Goal: Find contact information: Find contact information

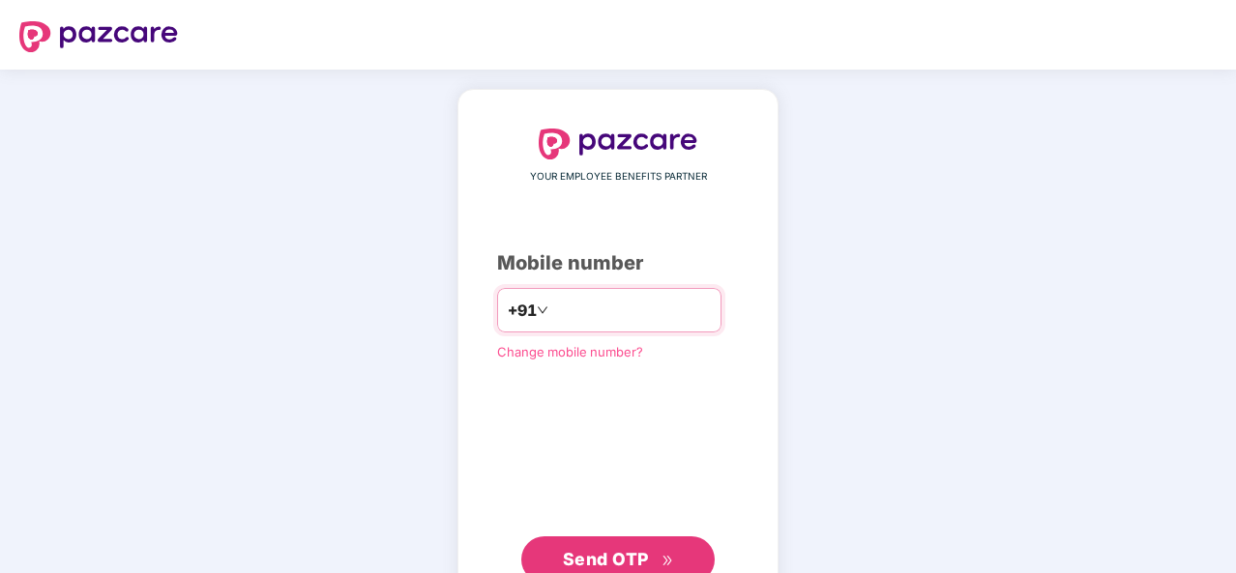
click at [613, 322] on input "number" at bounding box center [631, 310] width 159 height 31
type input "**********"
click at [623, 554] on span "Send OTP" at bounding box center [606, 559] width 86 height 20
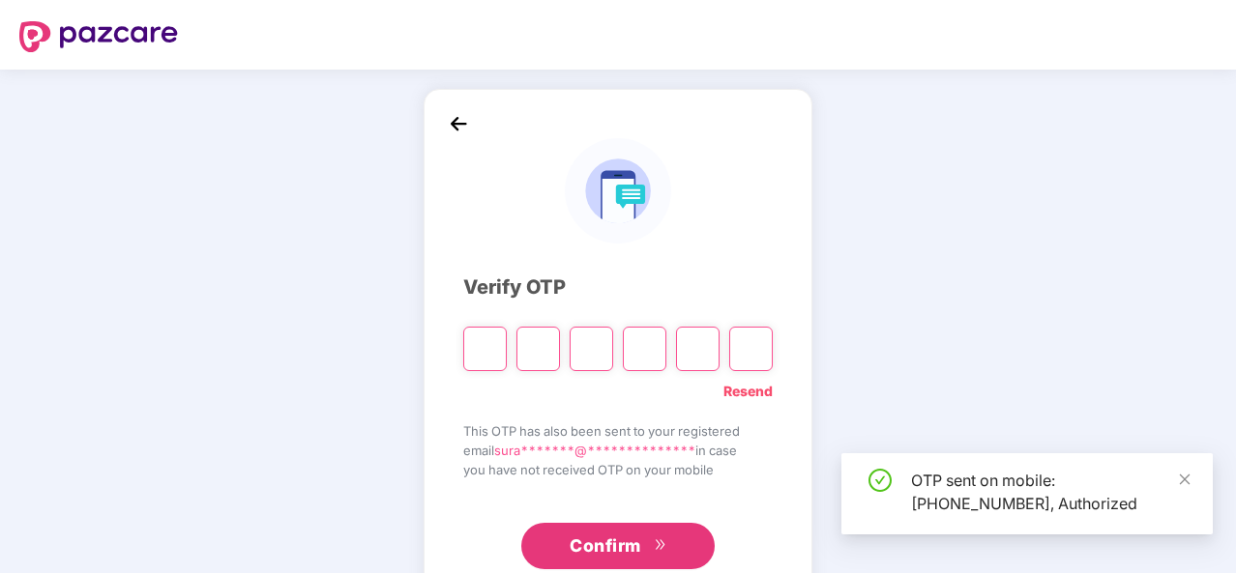
type input "*"
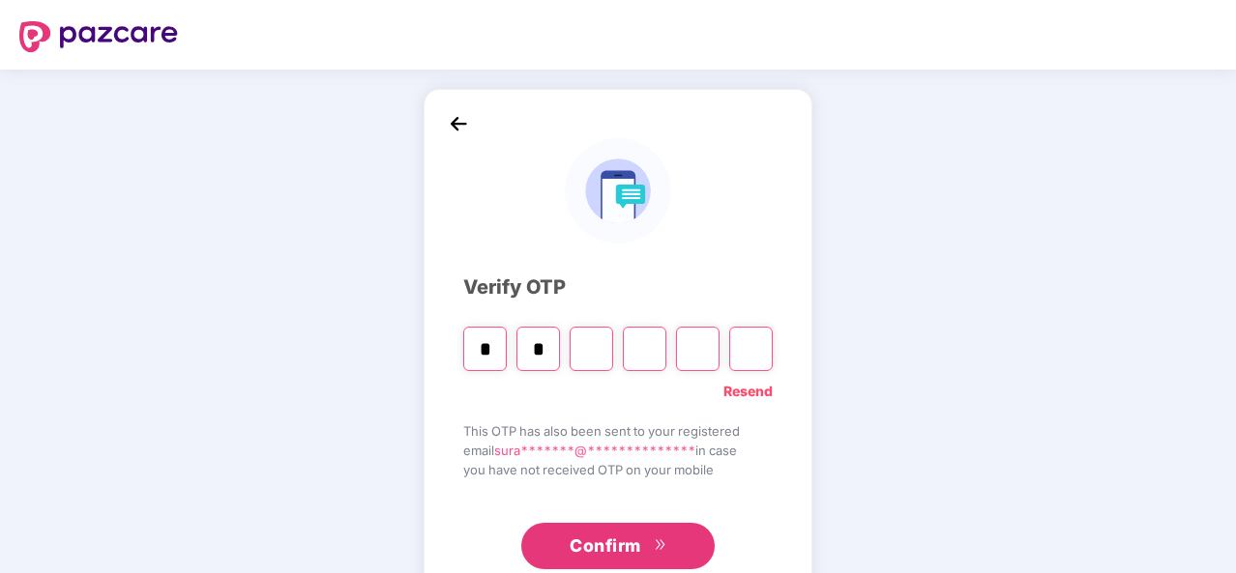
type input "*"
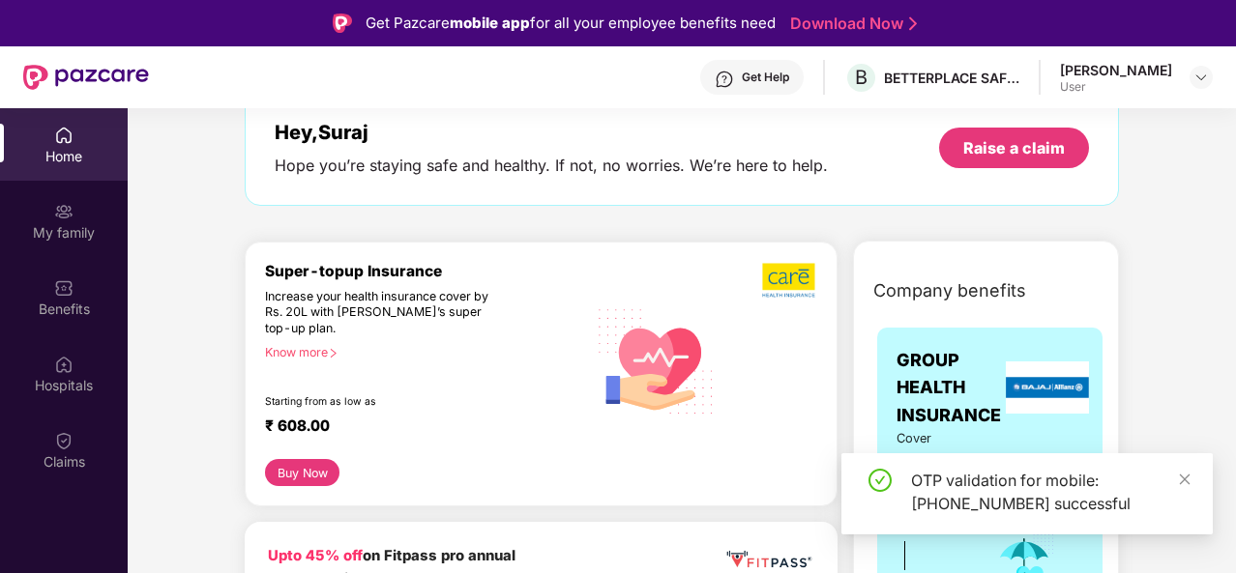
scroll to position [112, 0]
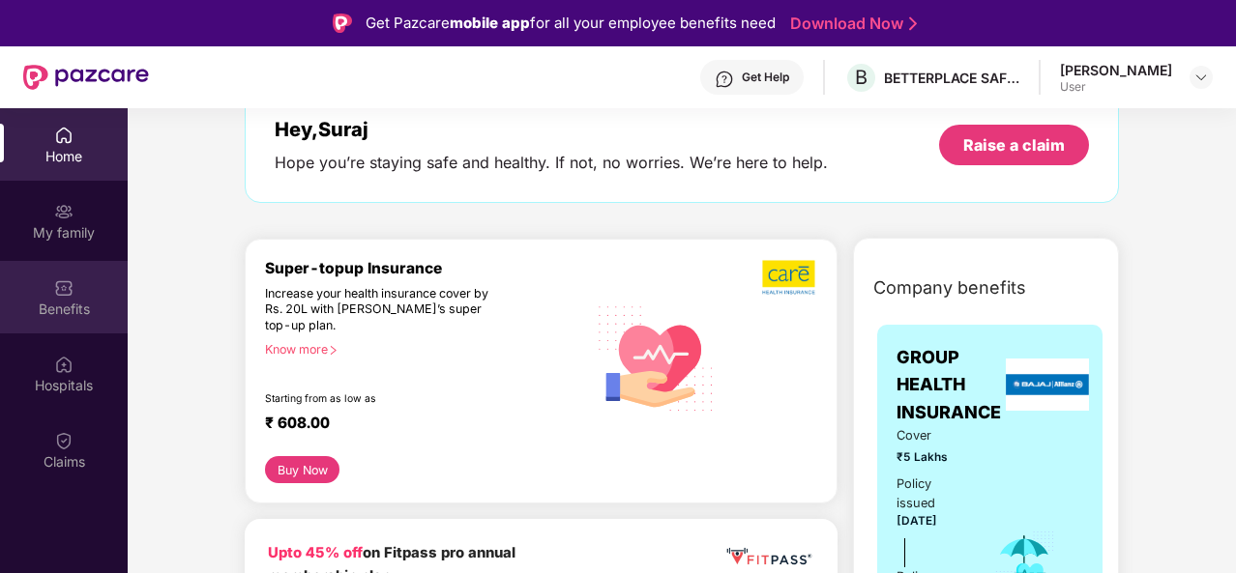
click at [66, 290] on img at bounding box center [63, 287] width 19 height 19
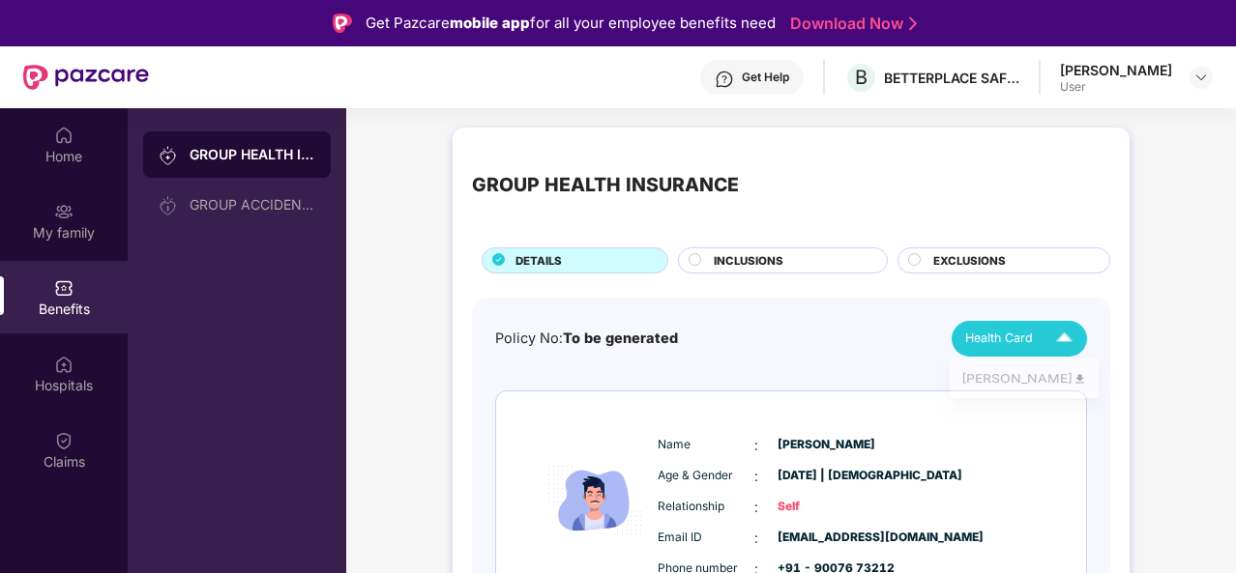
click at [1056, 339] on img at bounding box center [1064, 339] width 34 height 34
click at [1023, 374] on div "[PERSON_NAME]" at bounding box center [1024, 381] width 126 height 21
click at [789, 78] on div "Get Help" at bounding box center [765, 77] width 47 height 15
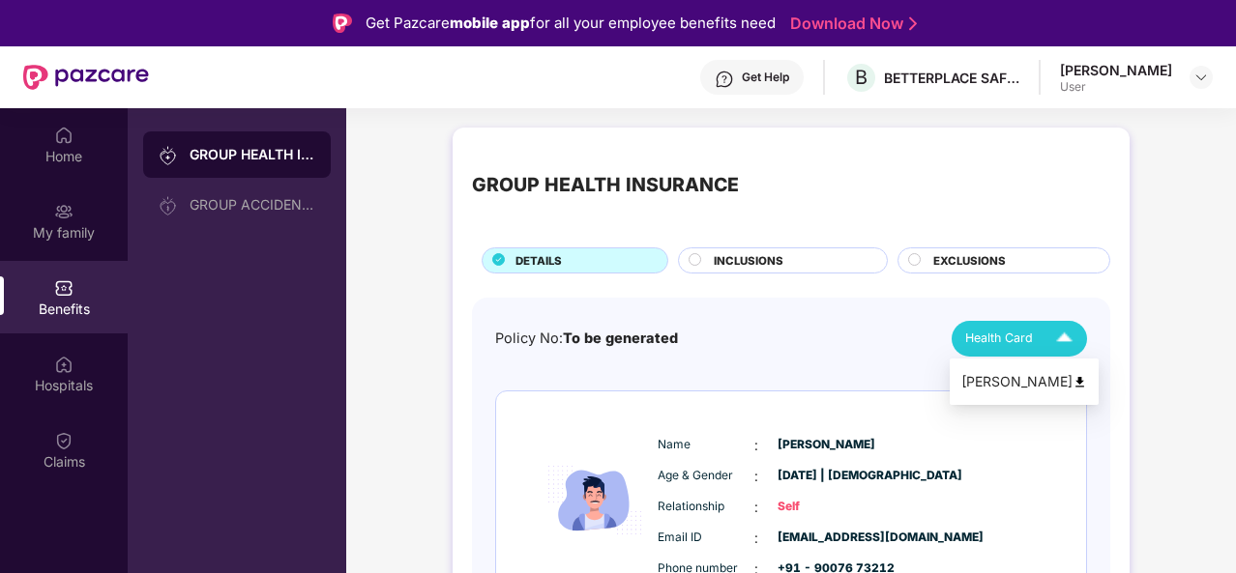
click at [1014, 377] on div "[PERSON_NAME]" at bounding box center [1024, 381] width 126 height 21
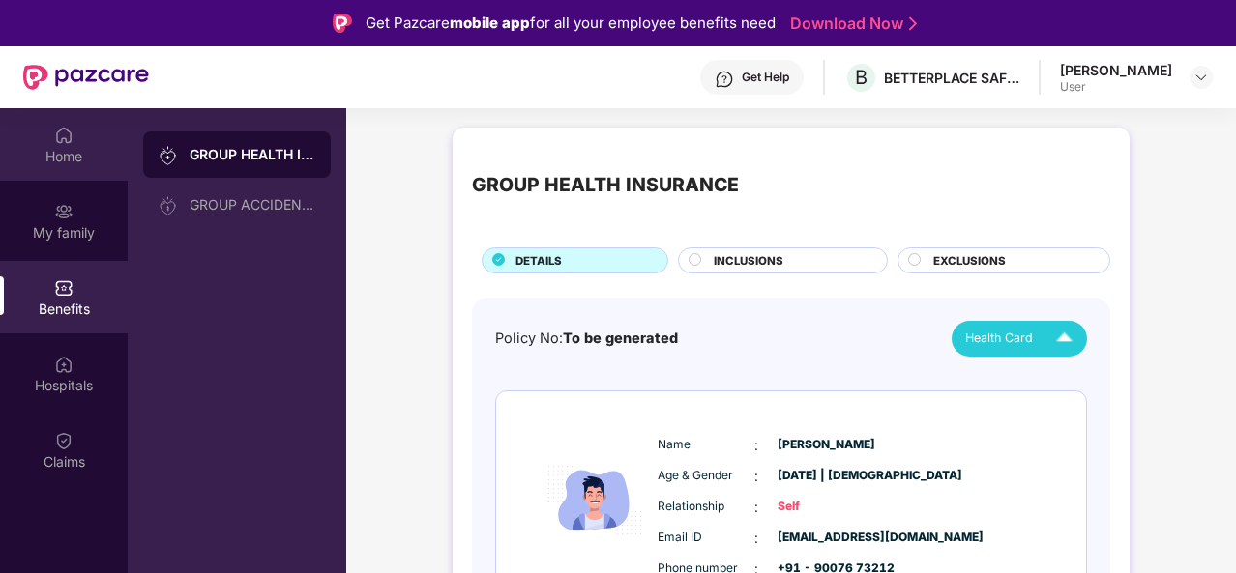
click at [65, 136] on img at bounding box center [63, 135] width 19 height 19
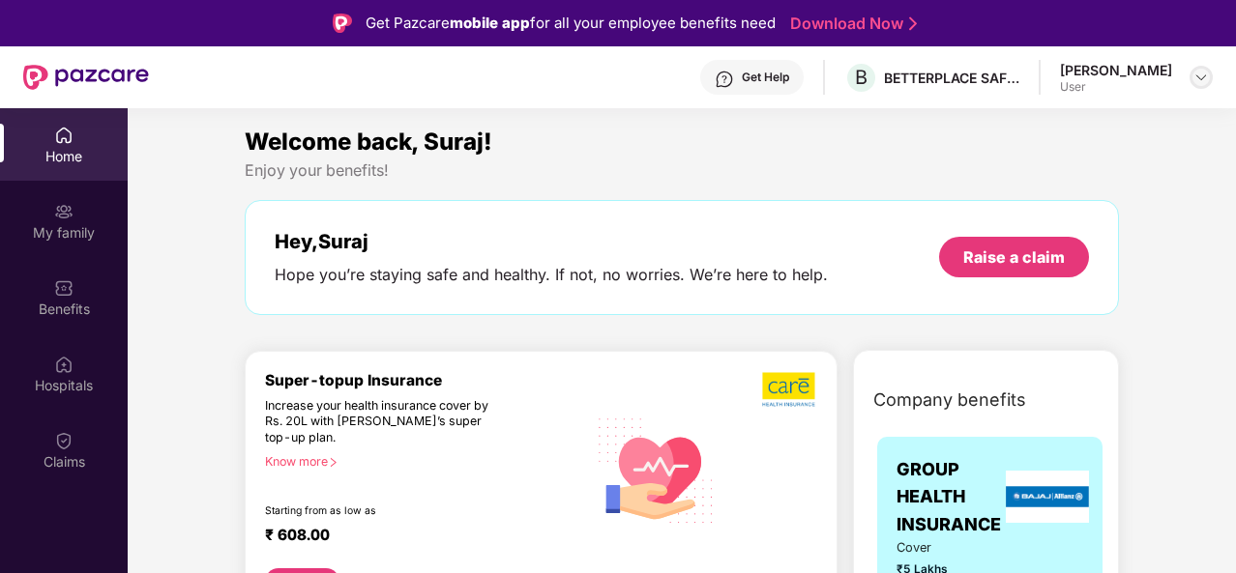
click at [1210, 77] on div at bounding box center [1200, 77] width 23 height 23
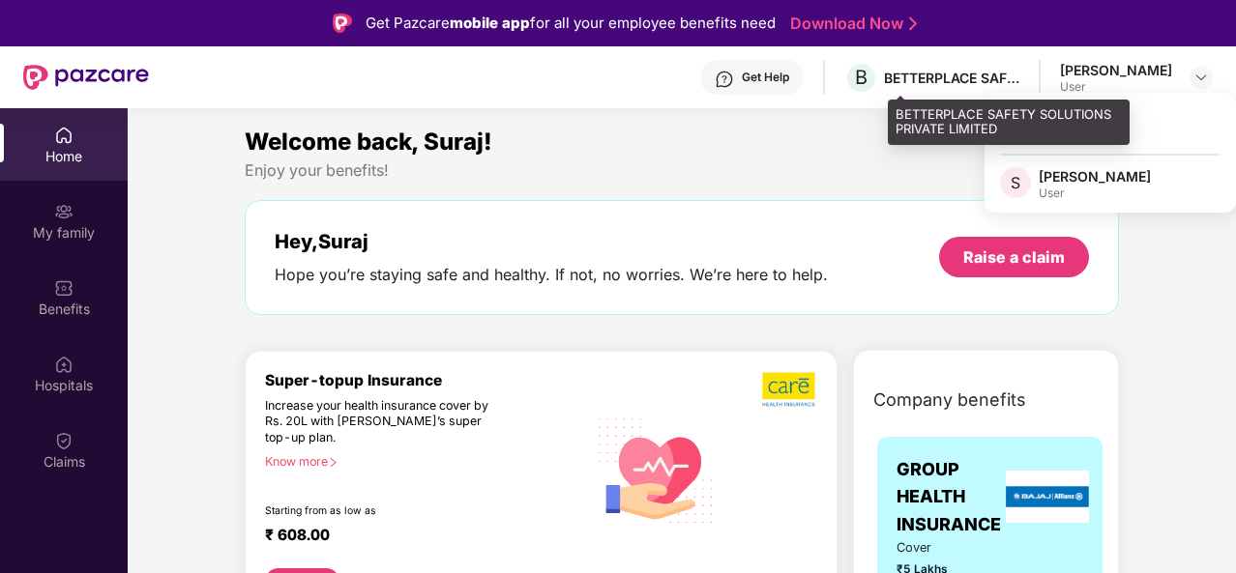
click at [926, 66] on div "B BETTERPLACE SAFETY SOLUTIONS PRIVATE LIMITED" at bounding box center [931, 78] width 175 height 34
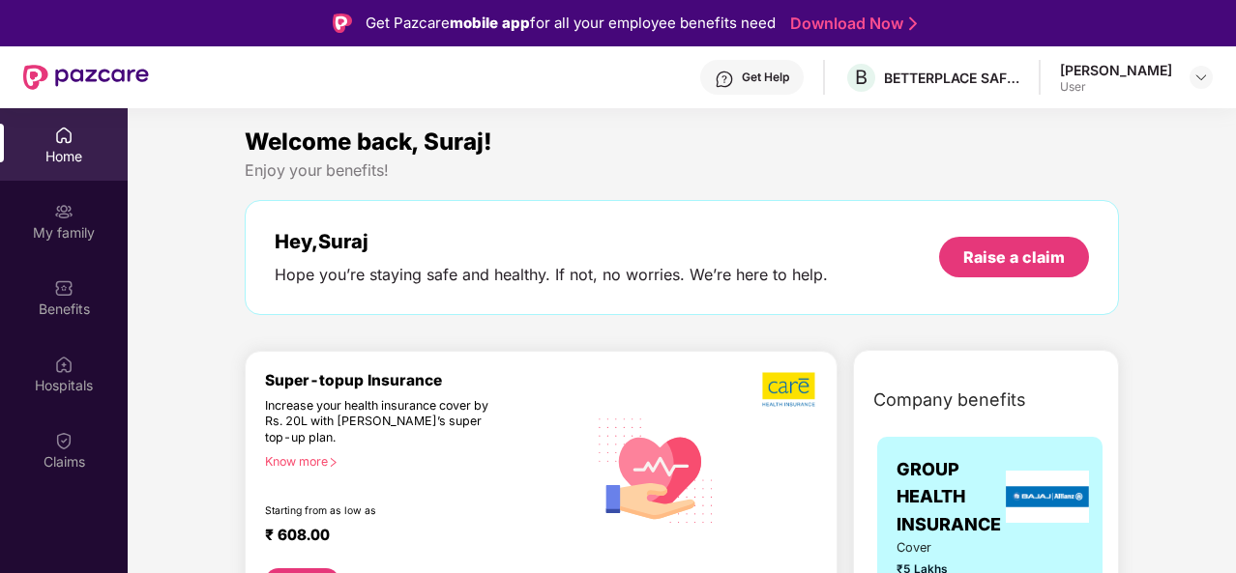
click at [789, 74] on div "Get Help" at bounding box center [765, 77] width 47 height 15
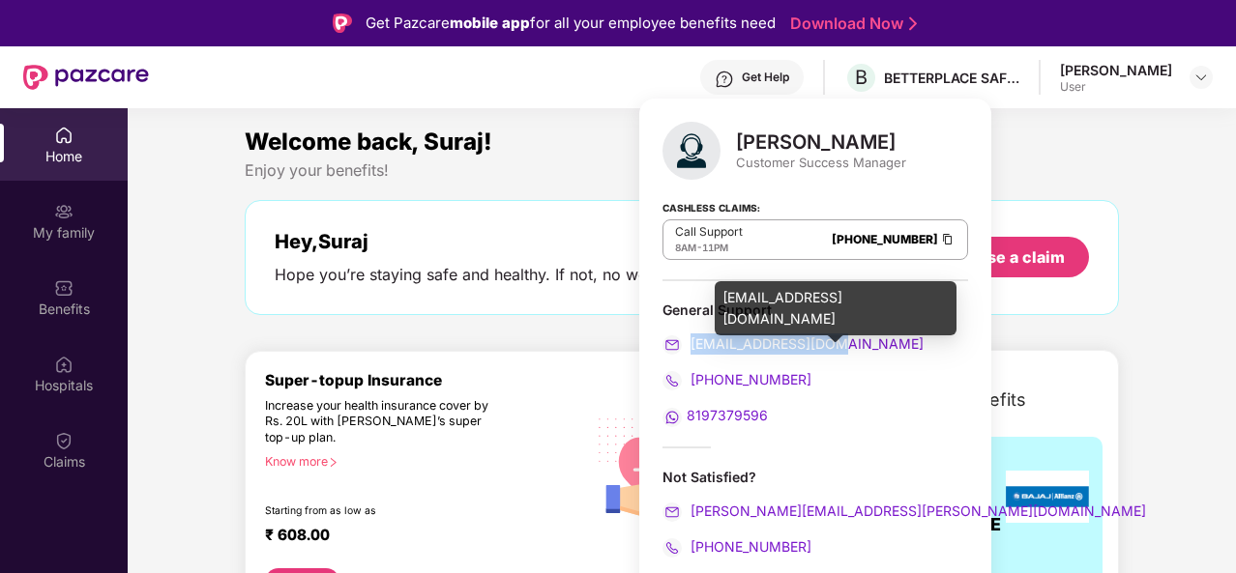
drag, startPoint x: 839, startPoint y: 344, endPoint x: 692, endPoint y: 351, distance: 147.1
click at [692, 351] on div "[EMAIL_ADDRESS][DOMAIN_NAME]" at bounding box center [815, 344] width 306 height 21
copy span "[EMAIL_ADDRESS][DOMAIN_NAME]"
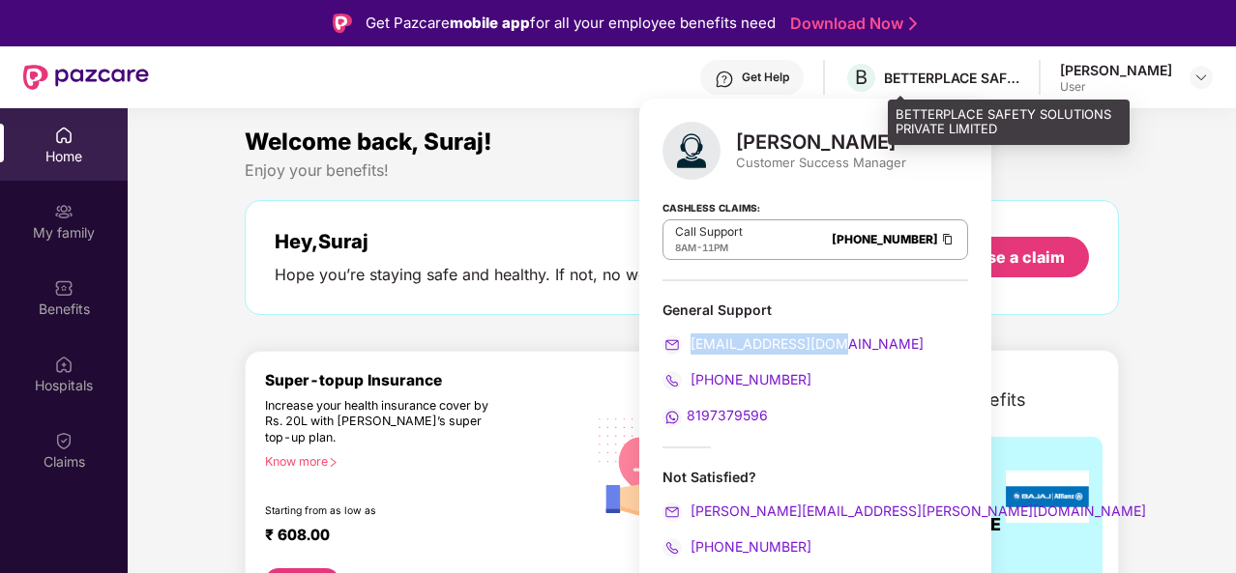
click at [1075, 127] on div "BETTERPLACE SAFETY SOLUTIONS PRIVATE LIMITED" at bounding box center [1009, 122] width 242 height 45
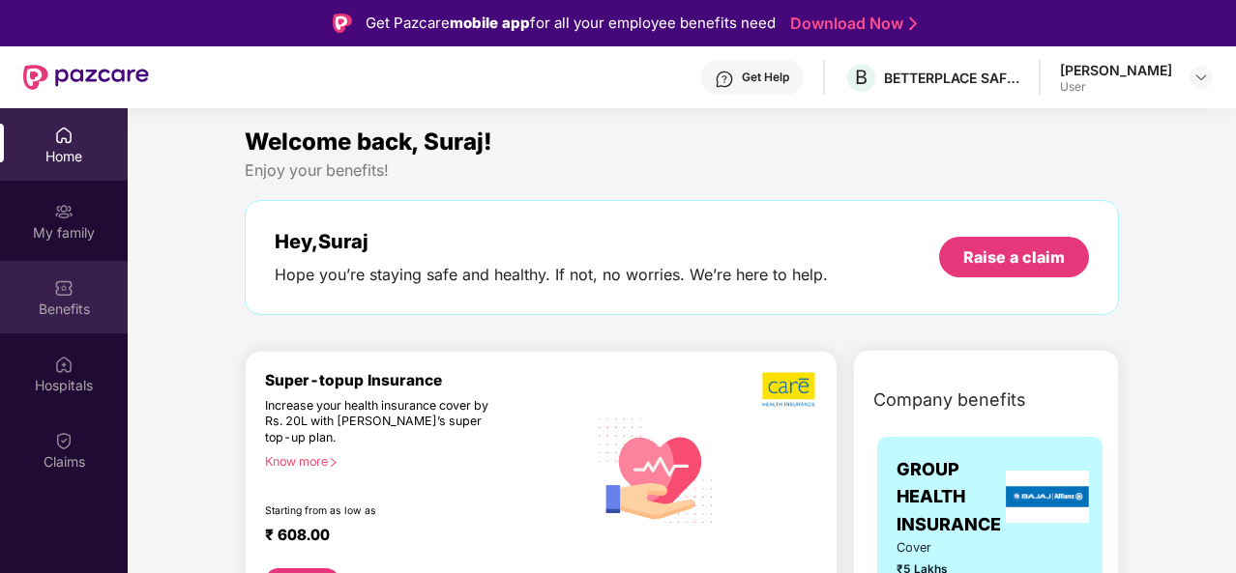
click at [85, 302] on div "Benefits" at bounding box center [64, 309] width 128 height 19
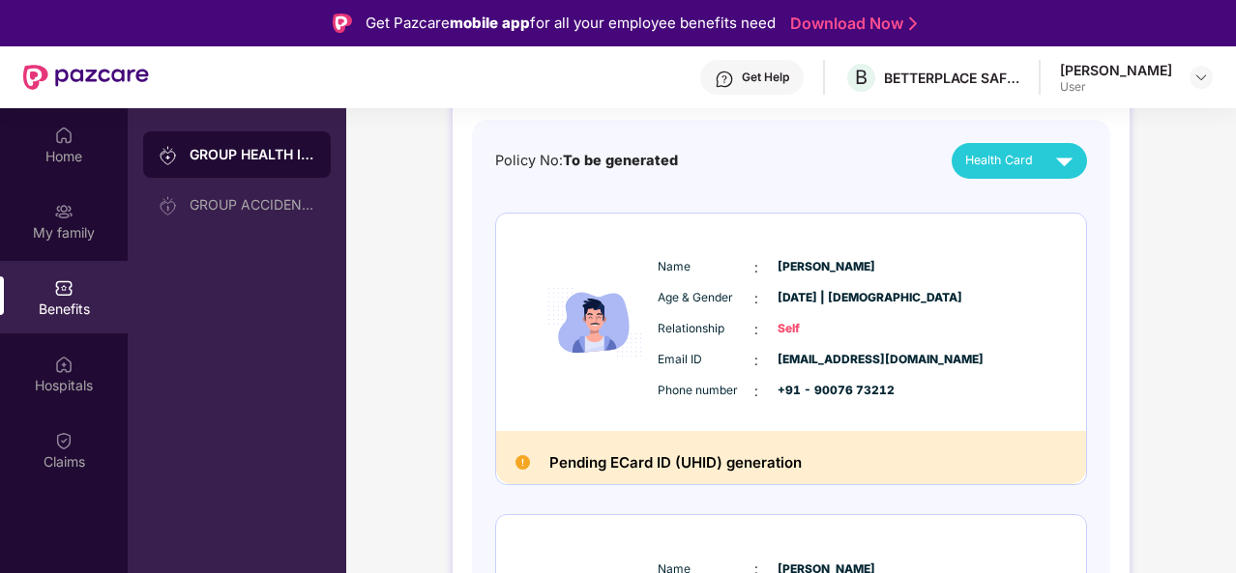
scroll to position [177, 0]
click at [1049, 168] on img at bounding box center [1064, 162] width 34 height 34
click at [1033, 201] on div "[PERSON_NAME]" at bounding box center [1024, 204] width 126 height 21
